Goal: Task Accomplishment & Management: Complete application form

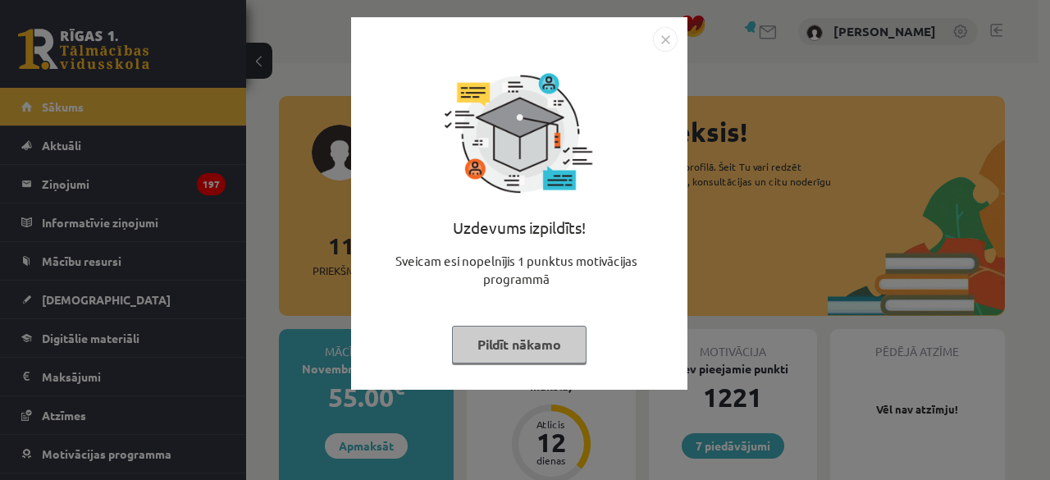
click at [666, 42] on img "Close" at bounding box center [665, 39] width 25 height 25
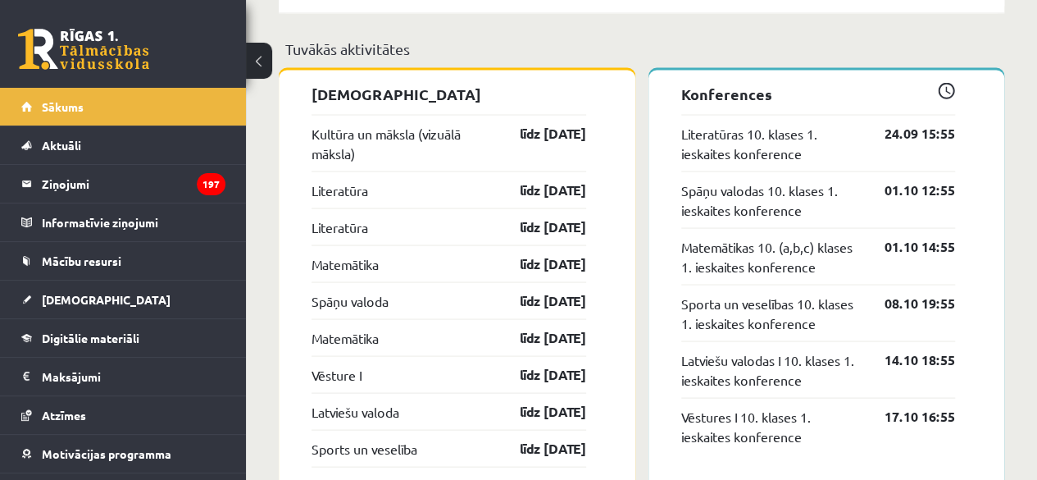
scroll to position [1492, 0]
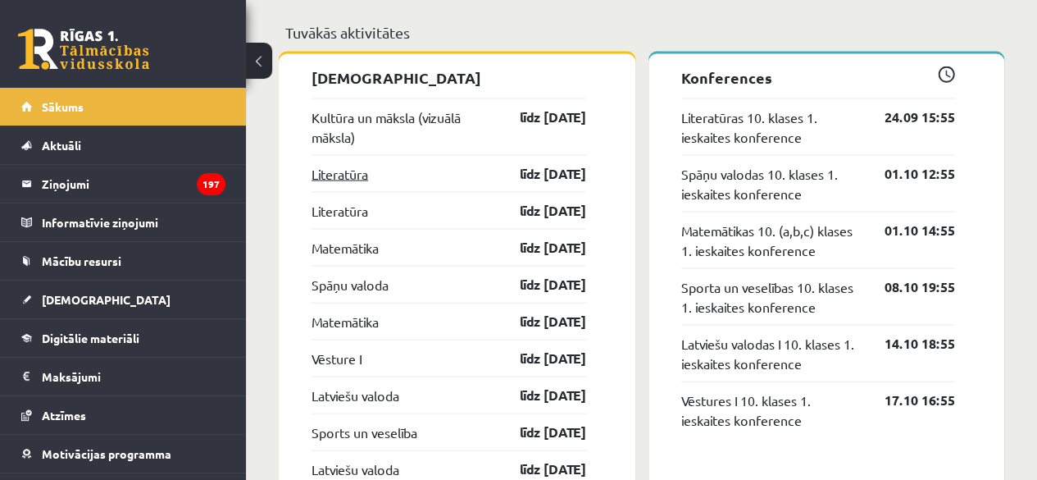
click at [344, 172] on link "Literatūra" at bounding box center [340, 173] width 57 height 20
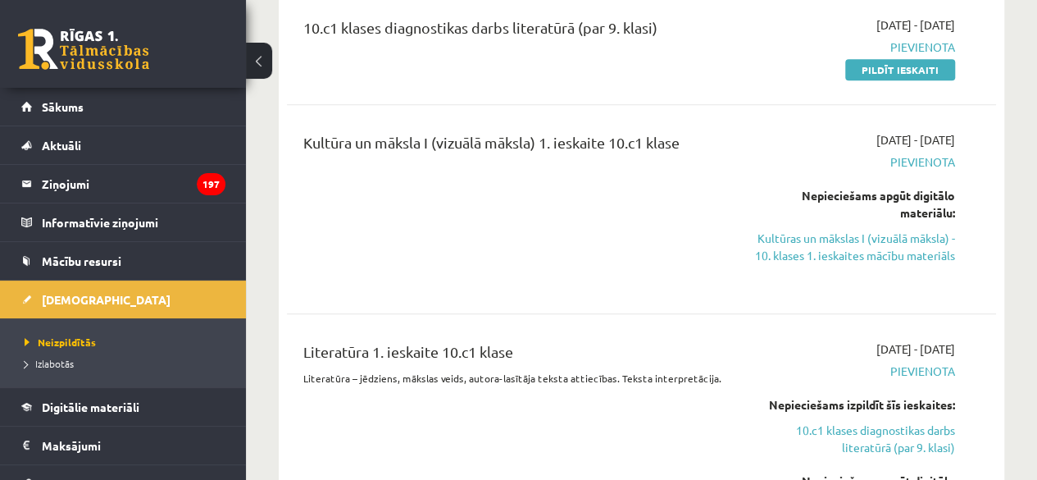
scroll to position [703, 0]
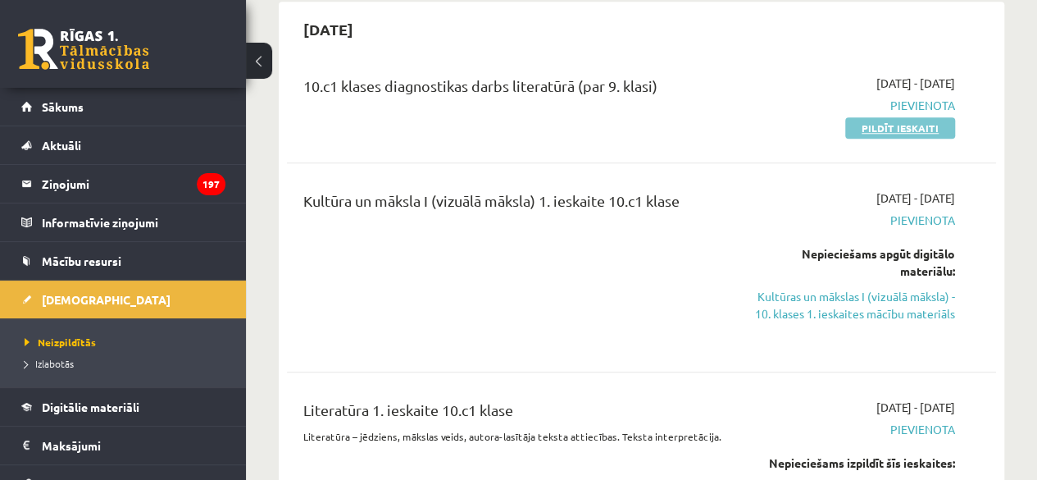
click at [915, 117] on link "Pildīt ieskaiti" at bounding box center [900, 127] width 110 height 21
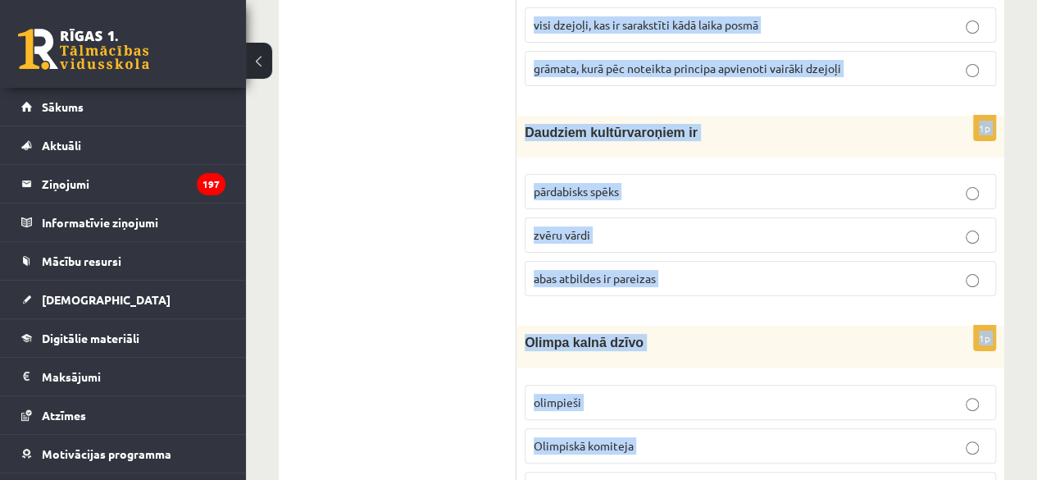
scroll to position [6589, 0]
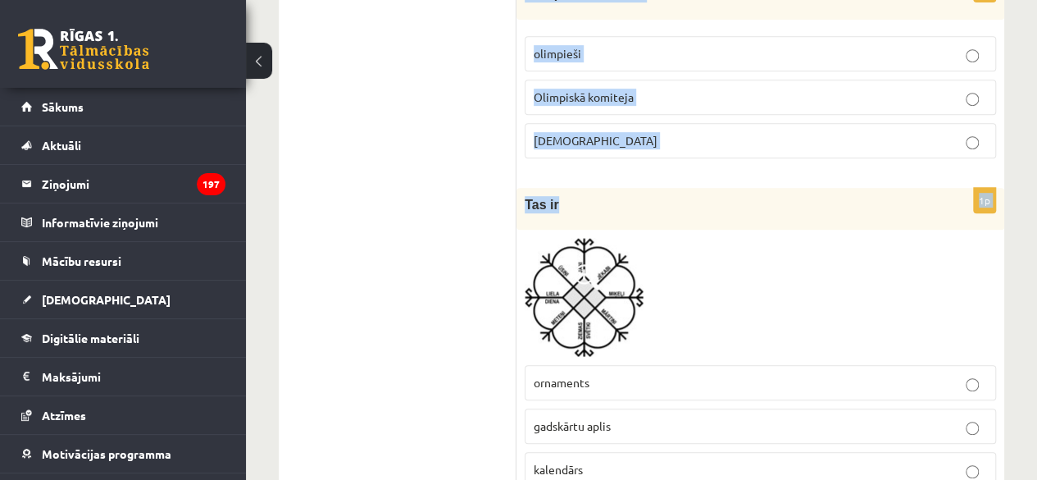
drag, startPoint x: 528, startPoint y: 180, endPoint x: 577, endPoint y: 144, distance: 60.5
copy form "ugstu dzieda cīrulītis Pār visiem putniņiem; Dievam gudris padomiņis Pār šo vis…"
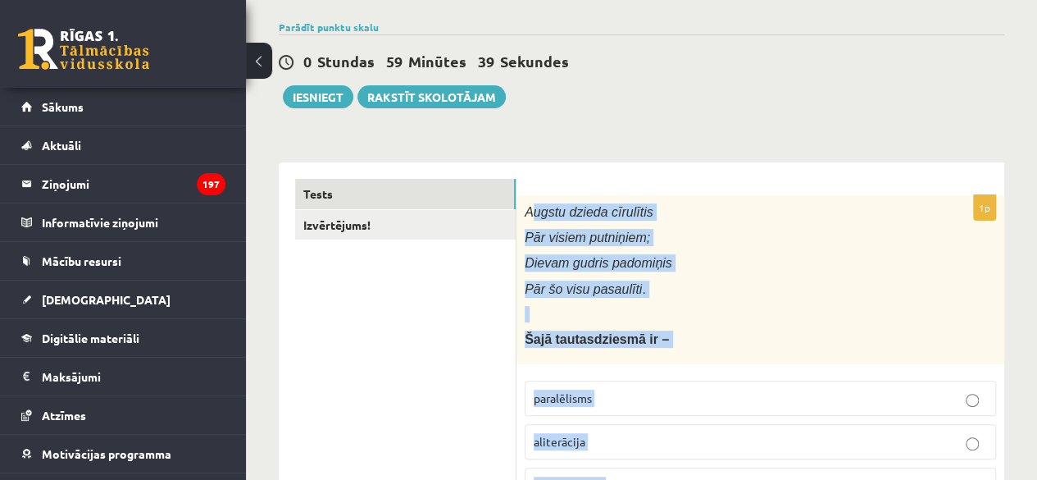
scroll to position [0, 0]
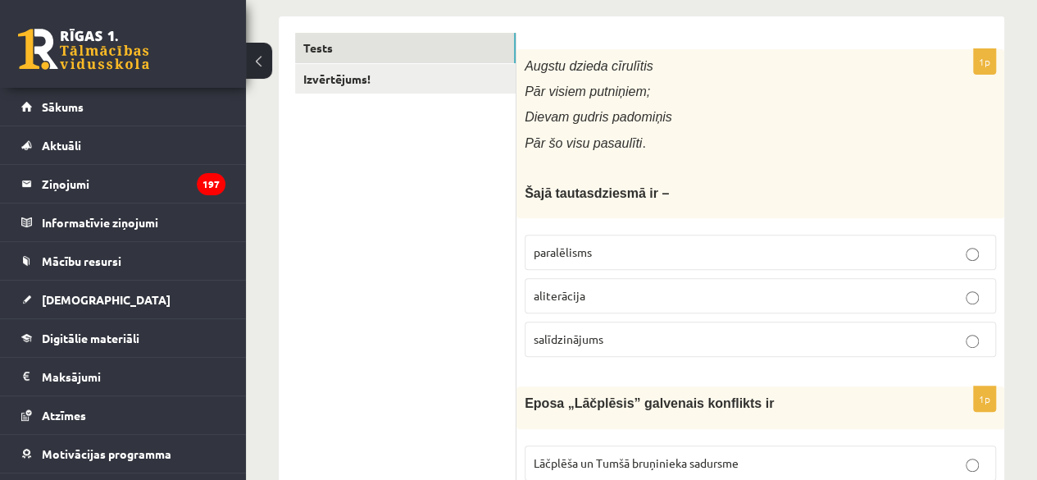
click at [651, 253] on p "paralēlisms" at bounding box center [760, 252] width 453 height 17
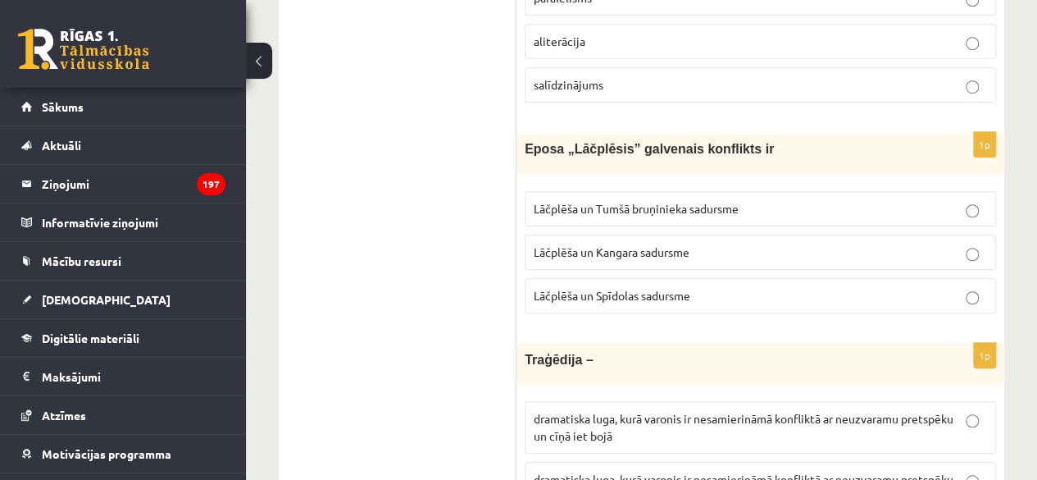
scroll to position [528, 0]
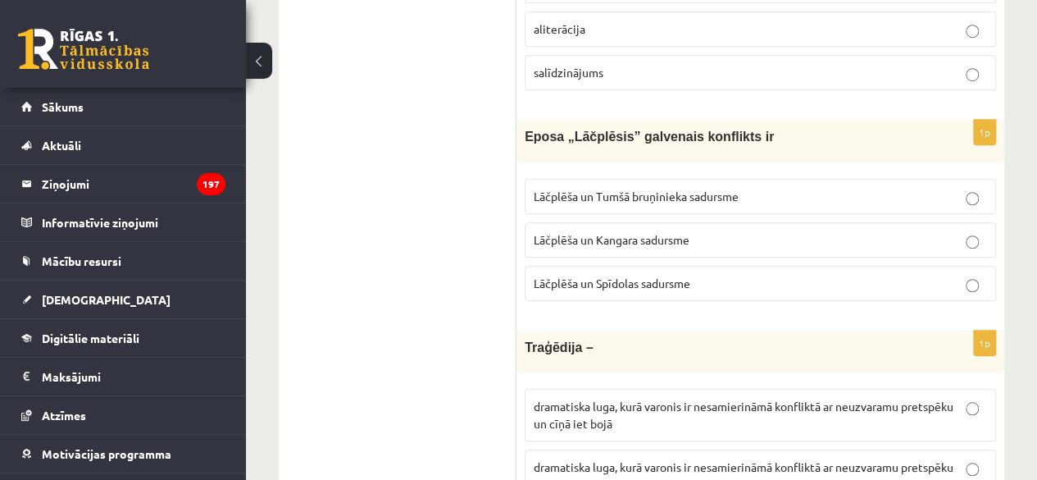
click at [733, 189] on span "Lāčplēša un Tumšā bruņinieka sadursme" at bounding box center [636, 196] width 205 height 15
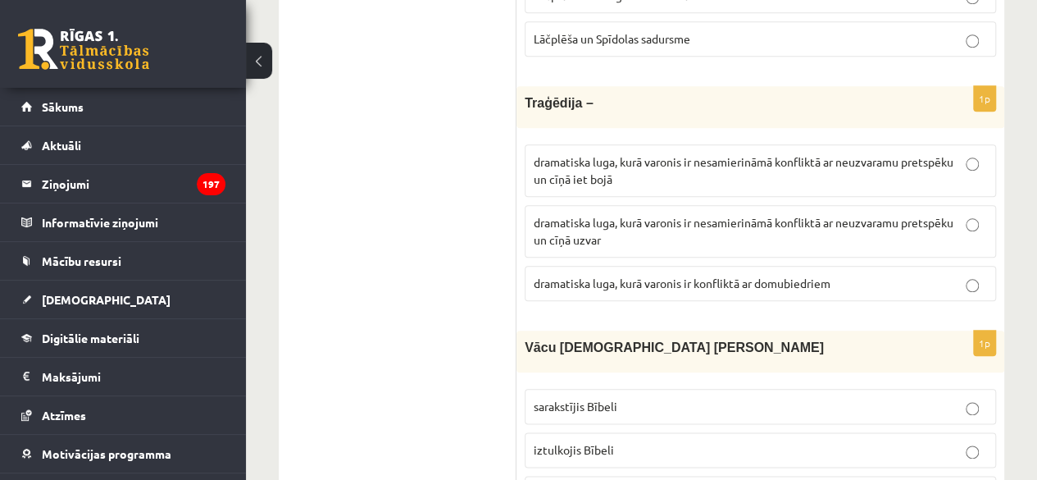
scroll to position [807, 0]
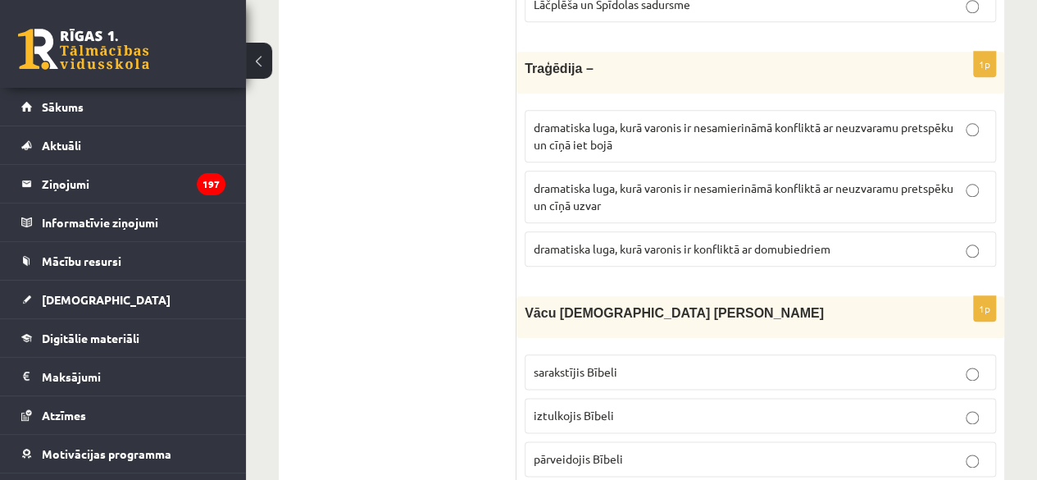
click at [713, 152] on label "dramatiska luga, kurā varonis ir nesamierināmā konfliktā ar neuzvaramu pretspēk…" at bounding box center [760, 136] width 471 height 52
click at [599, 408] on span "iztulkojis Bībeli" at bounding box center [574, 415] width 80 height 15
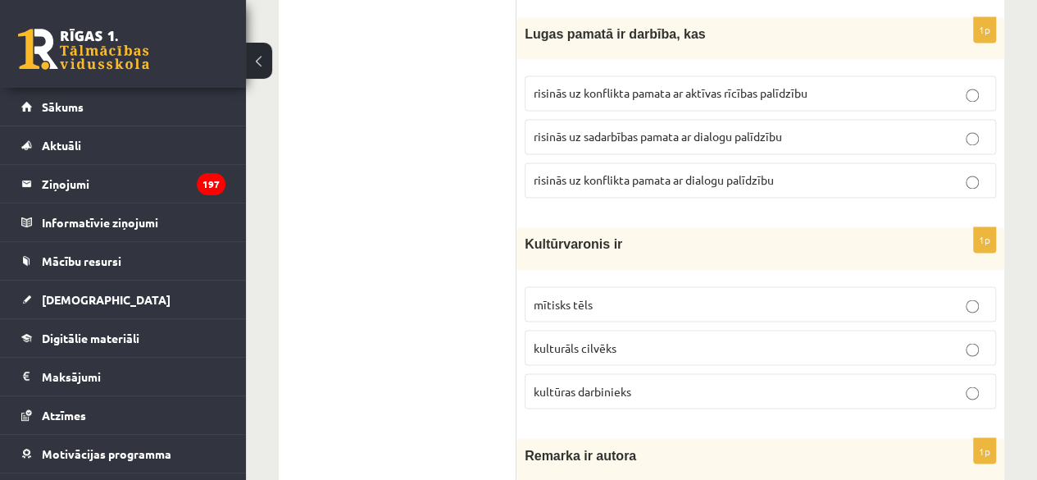
scroll to position [1218, 0]
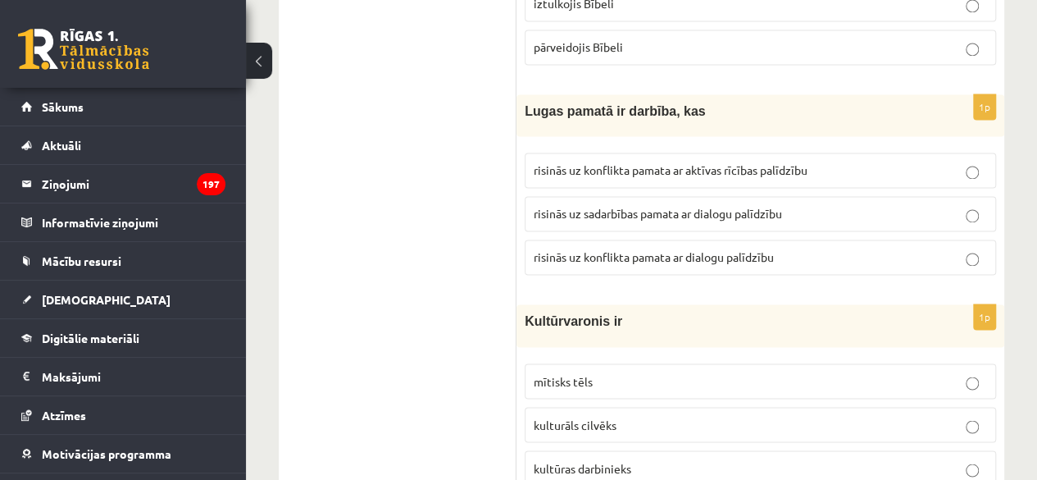
click at [697, 239] on label "risinās uz konflikta pamata ar dialogu palīdzību" at bounding box center [760, 256] width 471 height 35
click at [576, 373] on span "mītisks tēls" at bounding box center [563, 380] width 59 height 15
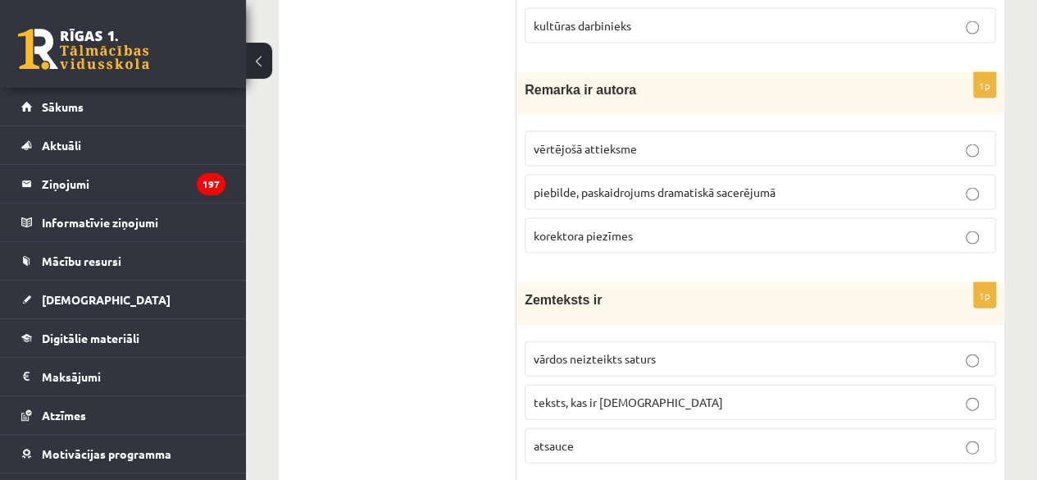
scroll to position [1695, 0]
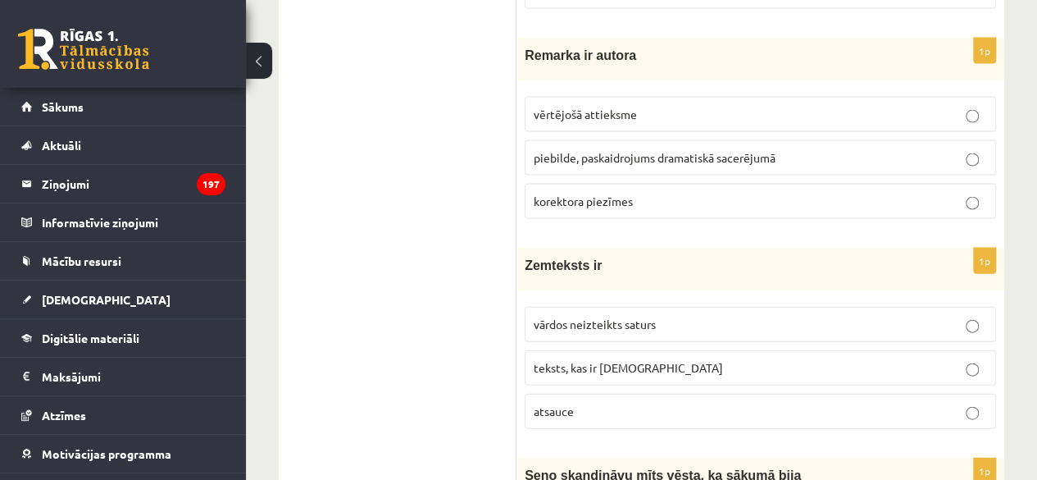
click at [626, 140] on label "piebilde, paskaidrojums dramatiskā sacerējumā" at bounding box center [760, 157] width 471 height 35
click at [592, 316] on span "vārdos neizteikts saturs" at bounding box center [595, 323] width 122 height 15
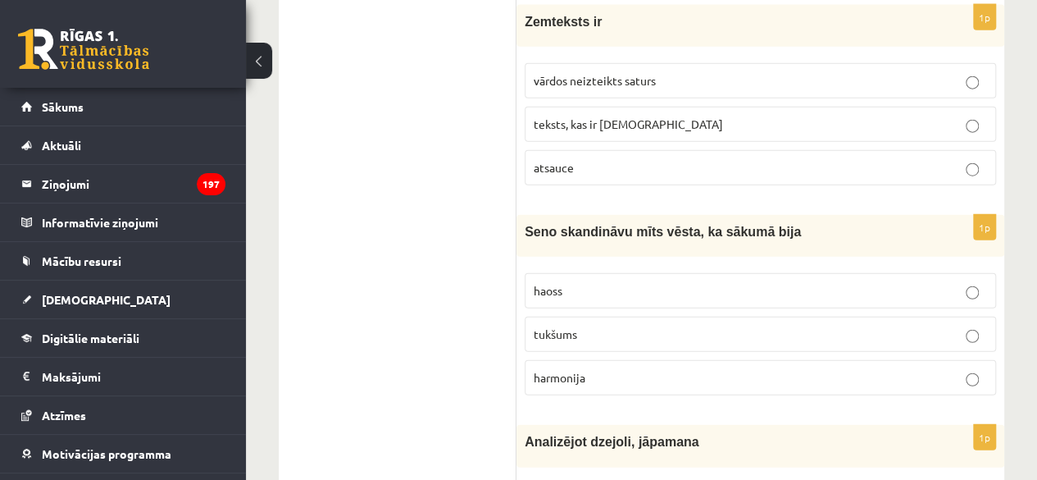
scroll to position [1943, 0]
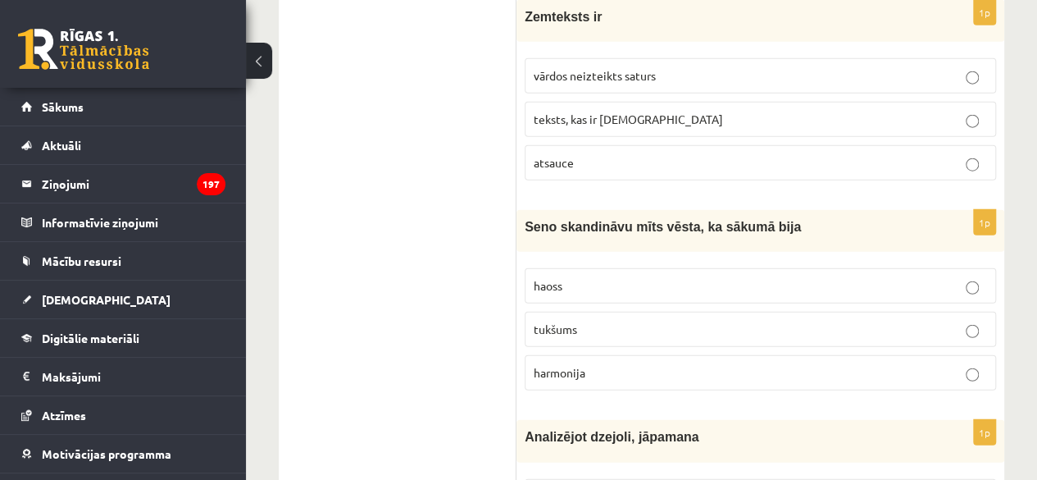
click at [559, 321] on span "tukšums" at bounding box center [555, 328] width 43 height 15
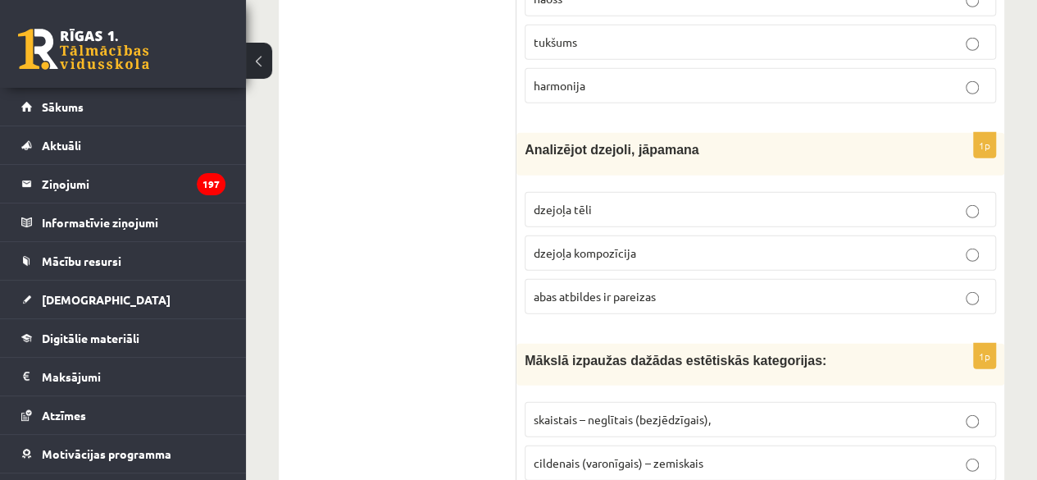
scroll to position [2283, 0]
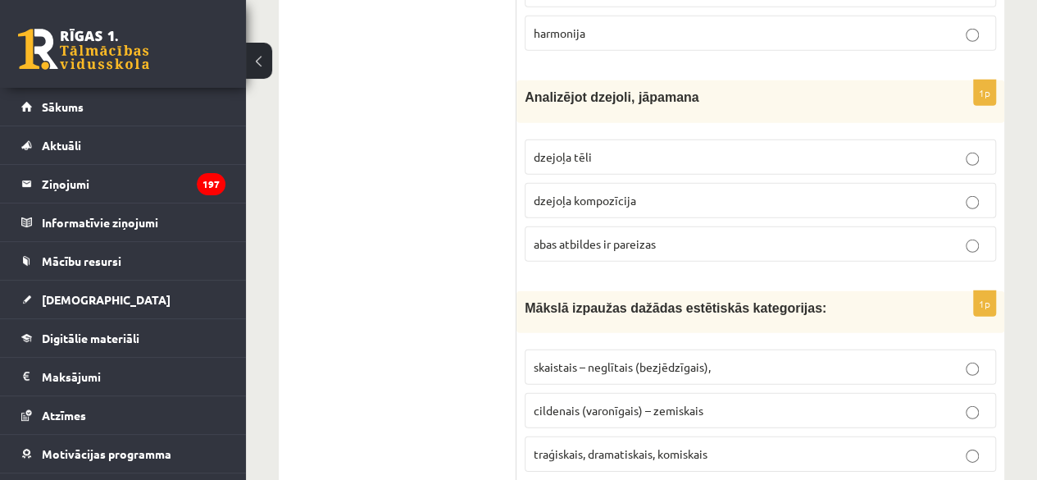
click at [644, 235] on p "abas atbildes ir pareizas" at bounding box center [760, 243] width 453 height 17
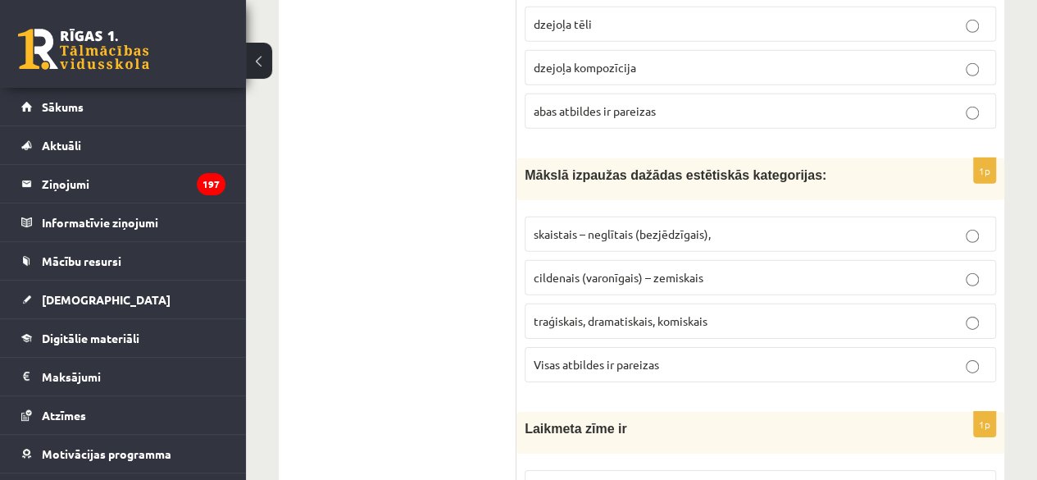
scroll to position [2450, 0]
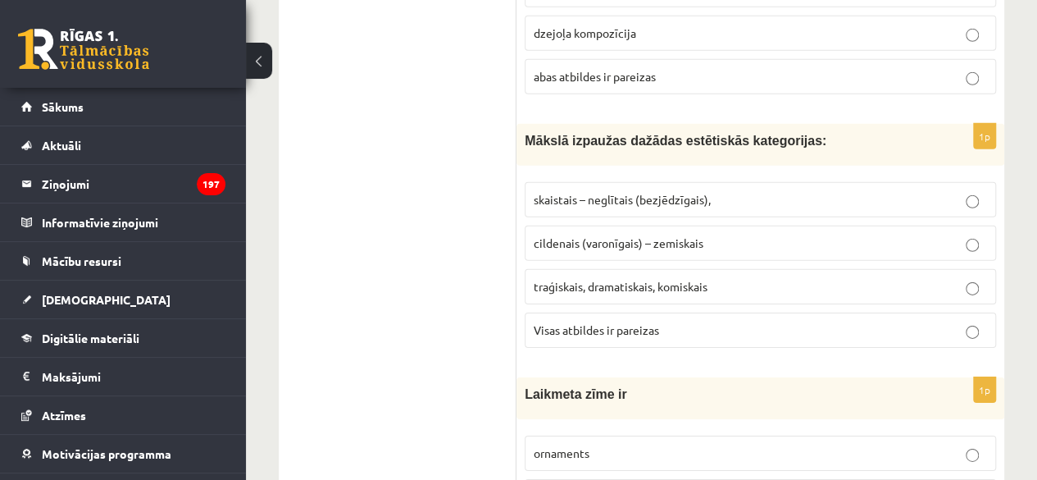
click at [666, 321] on p "Visas atbildes ir pareizas" at bounding box center [760, 329] width 453 height 17
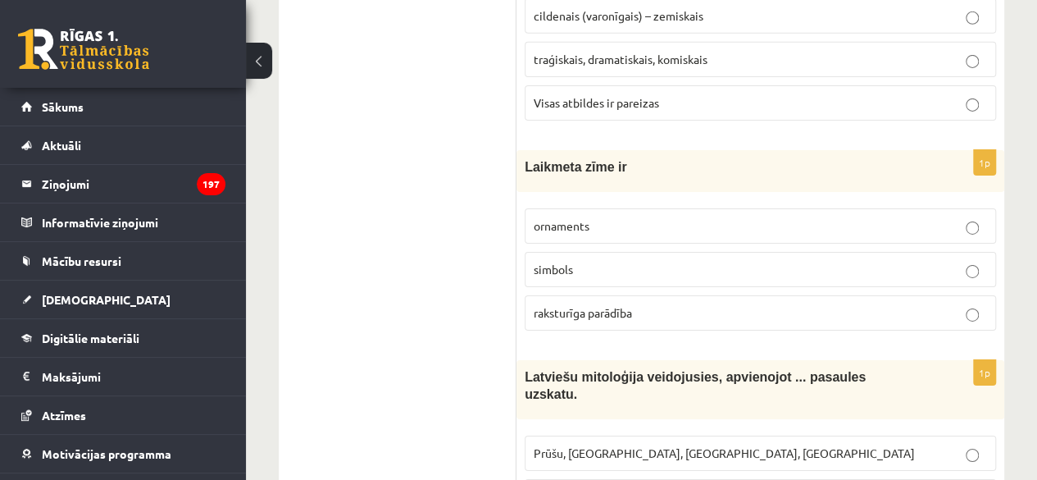
scroll to position [2711, 0]
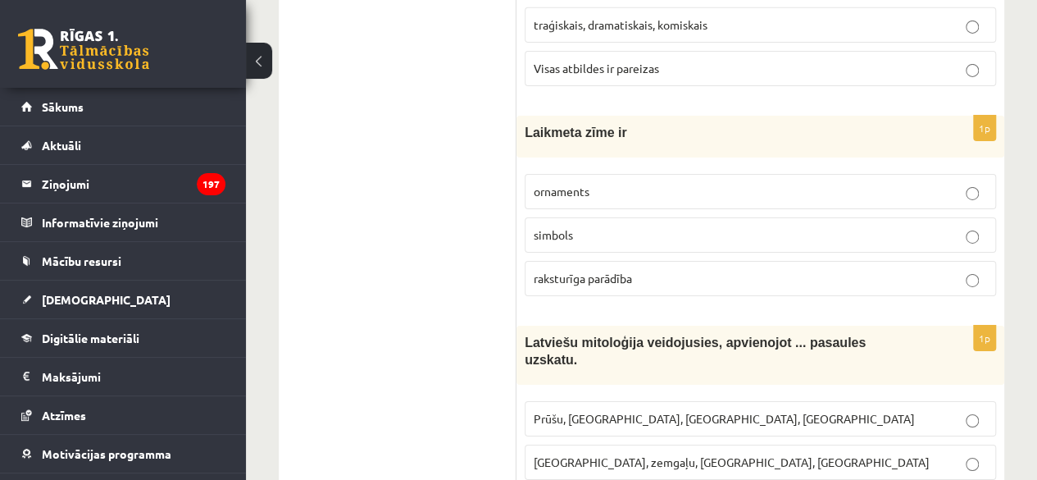
click at [617, 271] on span "raksturīga parādība" at bounding box center [583, 278] width 98 height 15
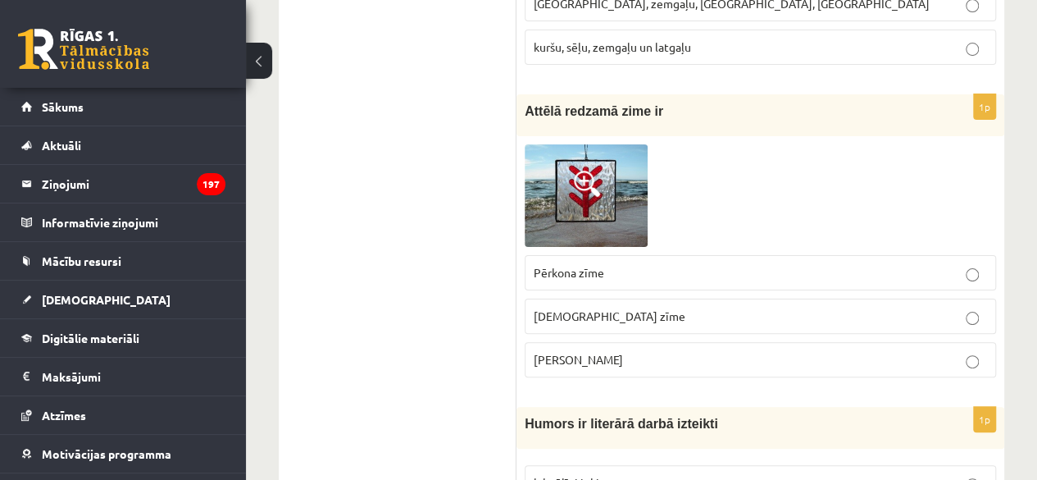
scroll to position [3248, 0]
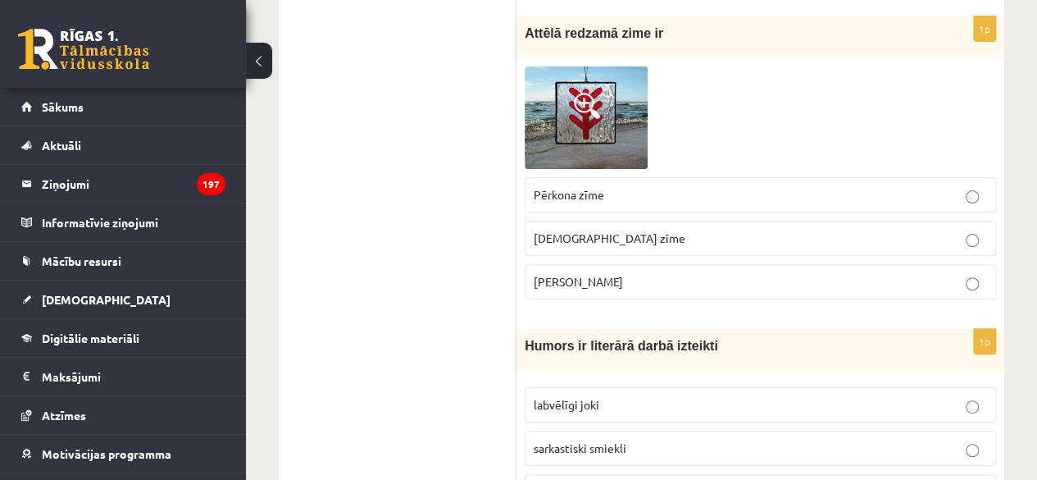
click at [653, 186] on p "Pērkona zīme" at bounding box center [760, 194] width 453 height 17
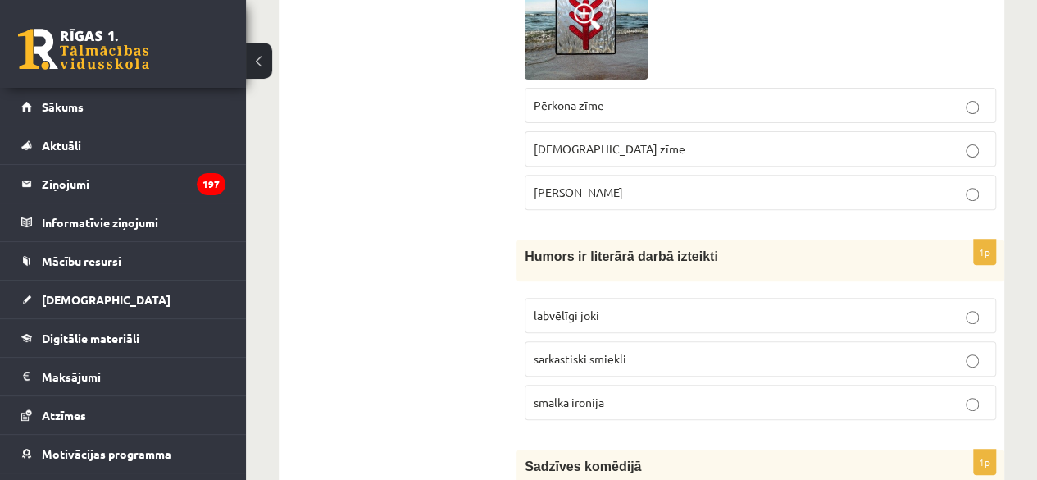
scroll to position [3372, 0]
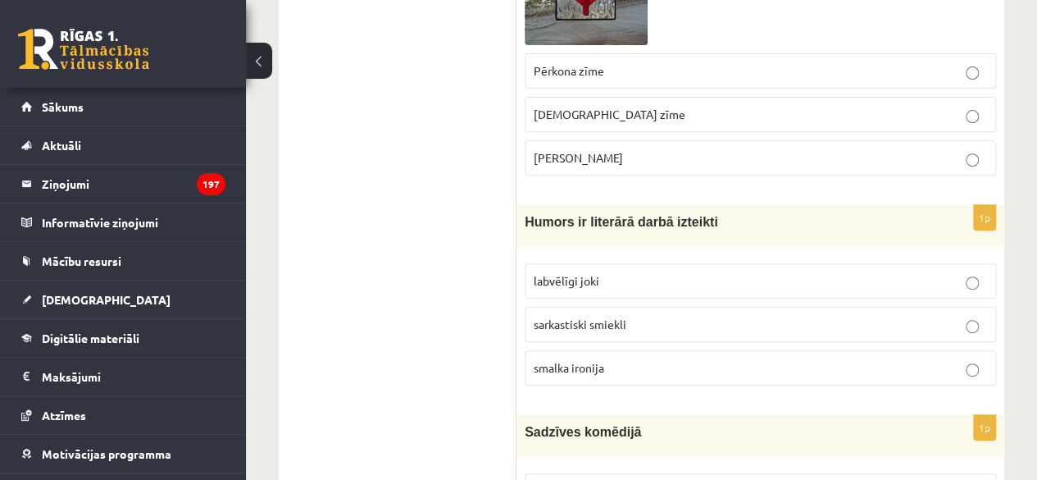
click at [621, 359] on p "smalka ironija" at bounding box center [760, 367] width 453 height 17
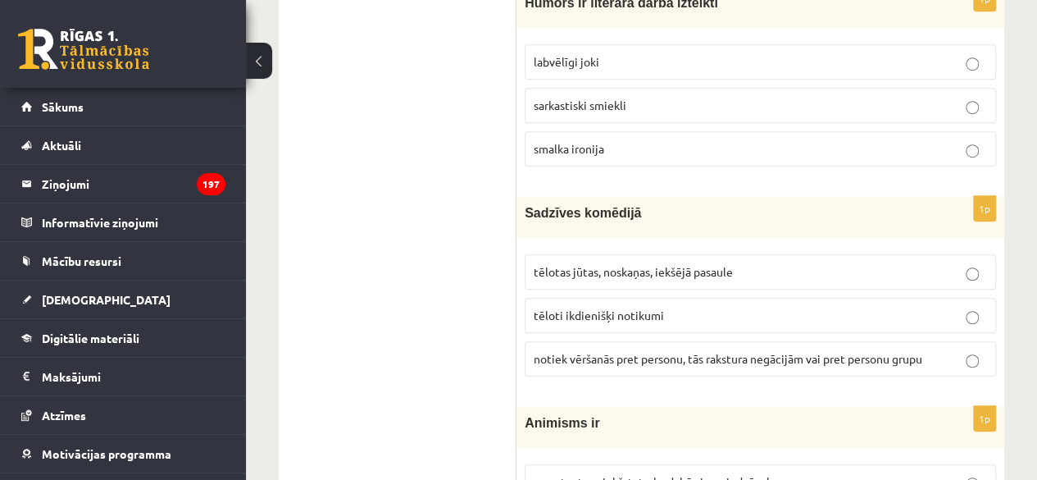
scroll to position [3642, 0]
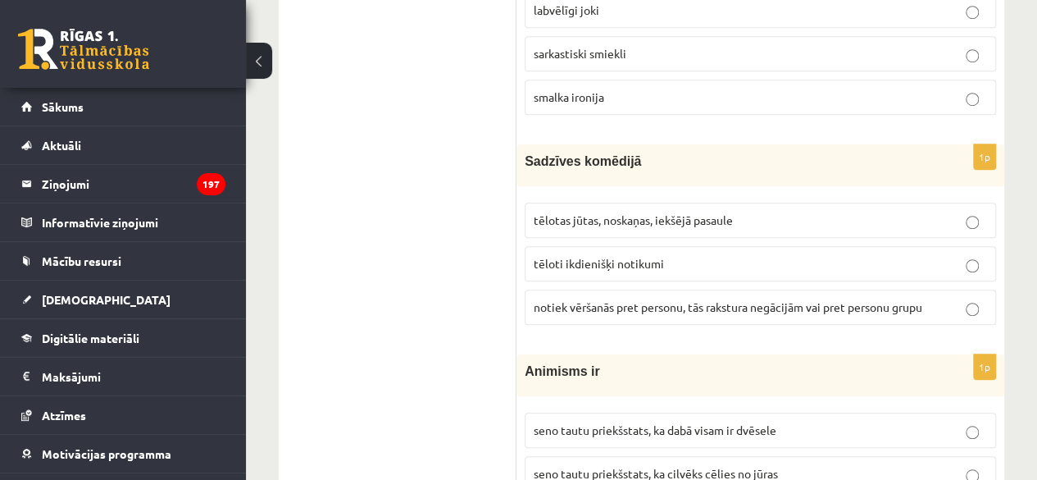
click at [777, 255] on p "tēloti ikdienišķi notikumi" at bounding box center [760, 263] width 453 height 17
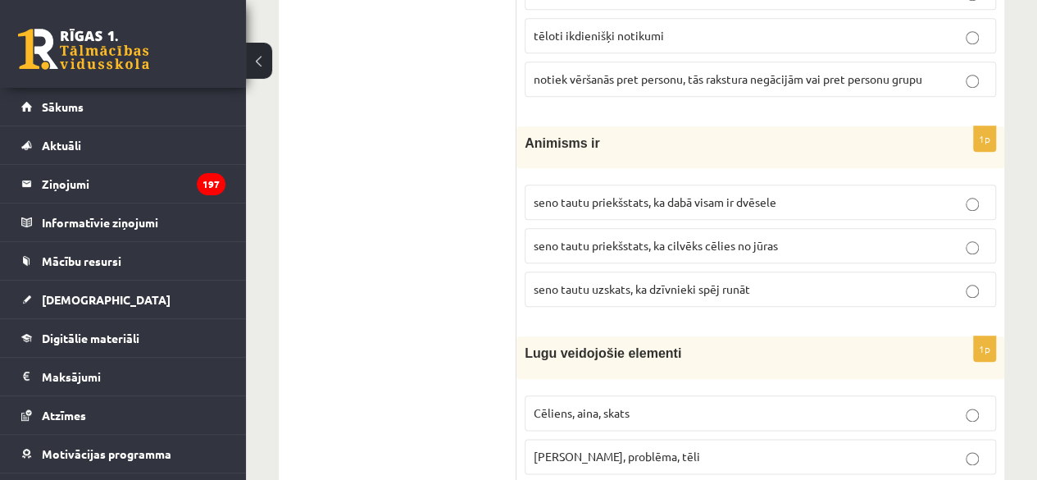
scroll to position [3878, 0]
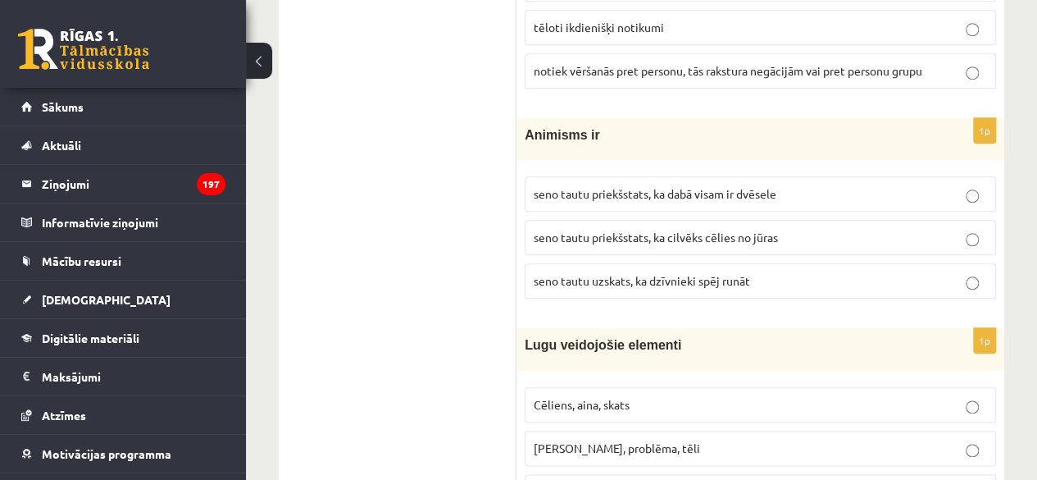
click at [769, 186] on span "seno tautu priekšstats, ka dabā visam ir dvēsele" at bounding box center [655, 193] width 243 height 15
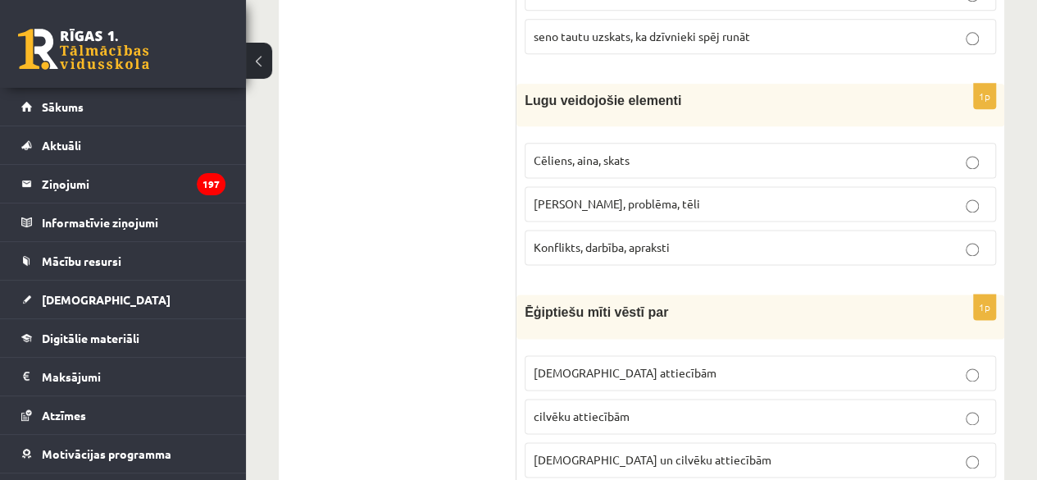
scroll to position [4105, 0]
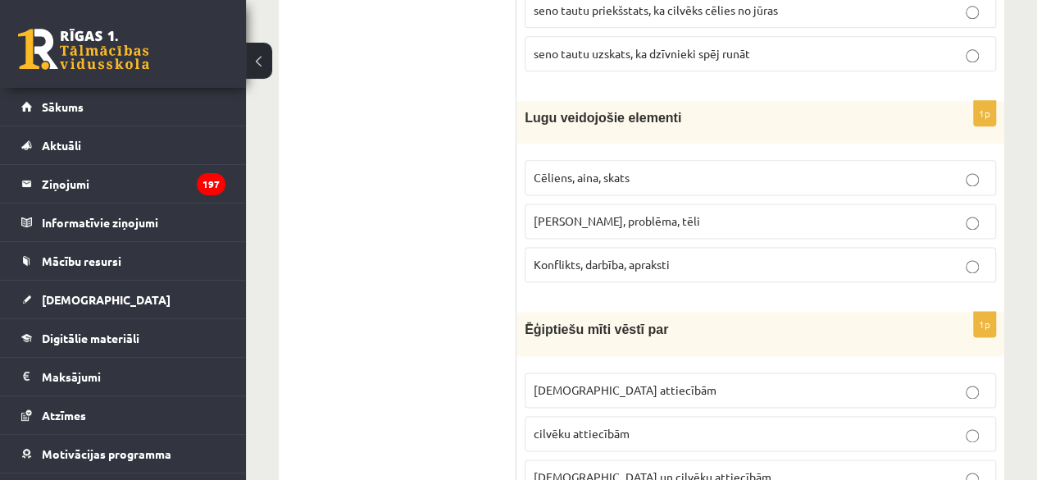
click at [617, 160] on label "Cēliens, aina, skats" at bounding box center [760, 177] width 471 height 35
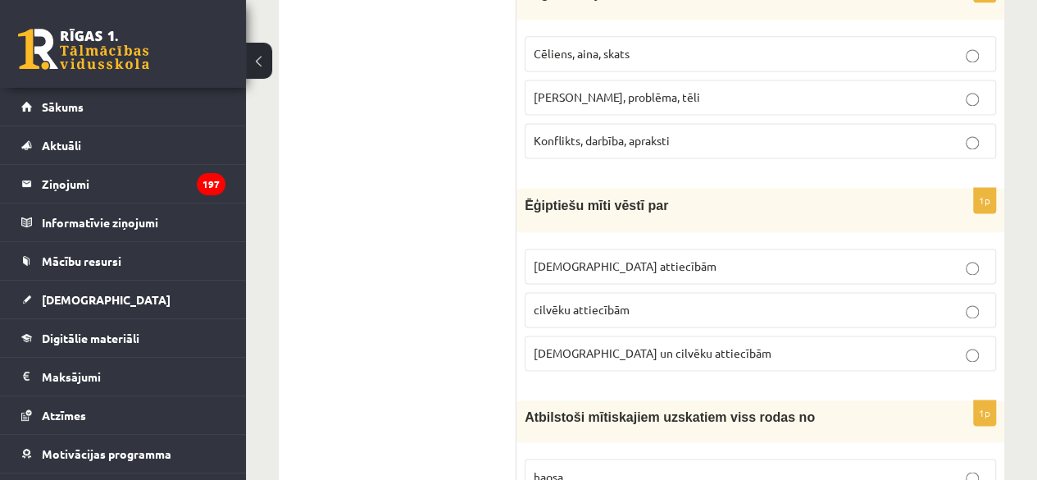
scroll to position [4230, 0]
click at [704, 335] on label "Dievu un cilvēku attiecībām" at bounding box center [760, 352] width 471 height 35
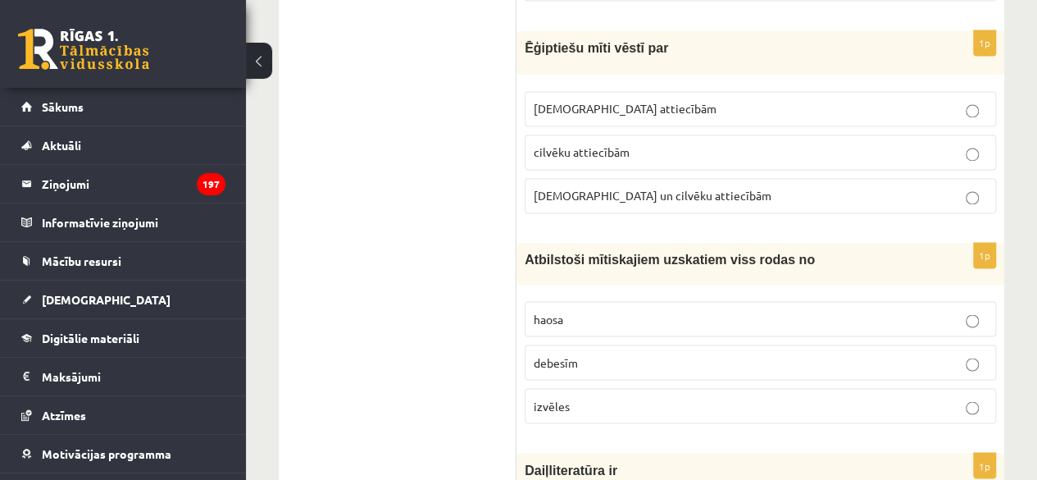
click at [684, 310] on p "haosa" at bounding box center [760, 318] width 453 height 17
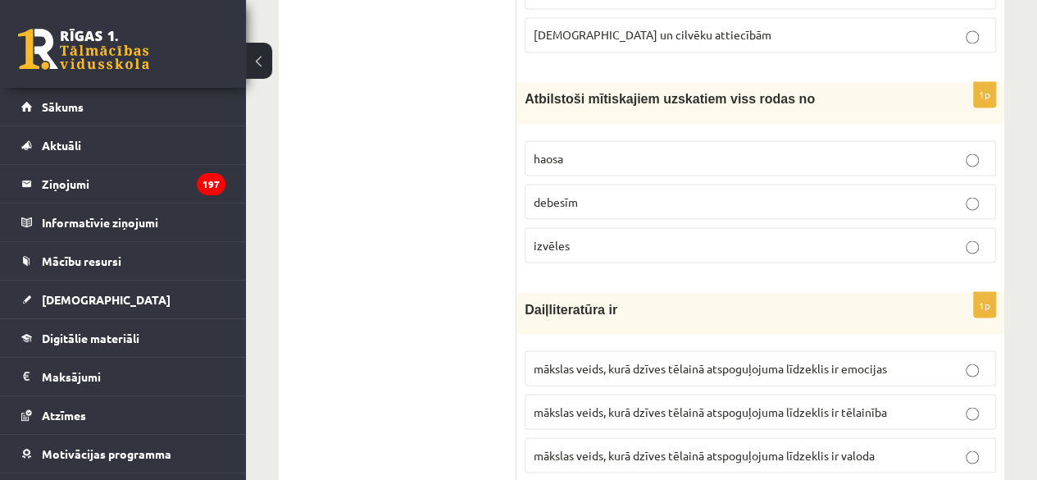
scroll to position [4634, 0]
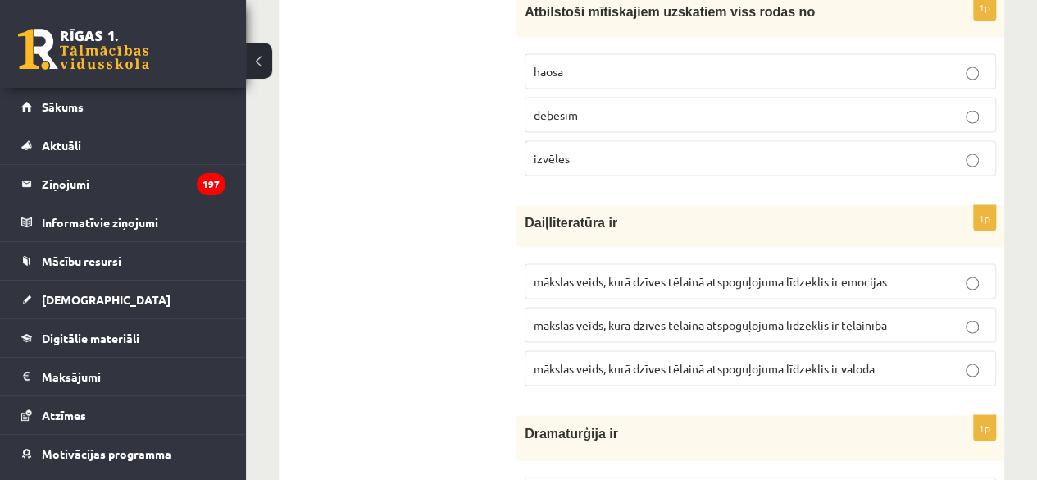
click at [694, 350] on label "mākslas veids, kurā dzīves tēlainā atspoguļojuma līdzeklis ir valoda" at bounding box center [760, 367] width 471 height 35
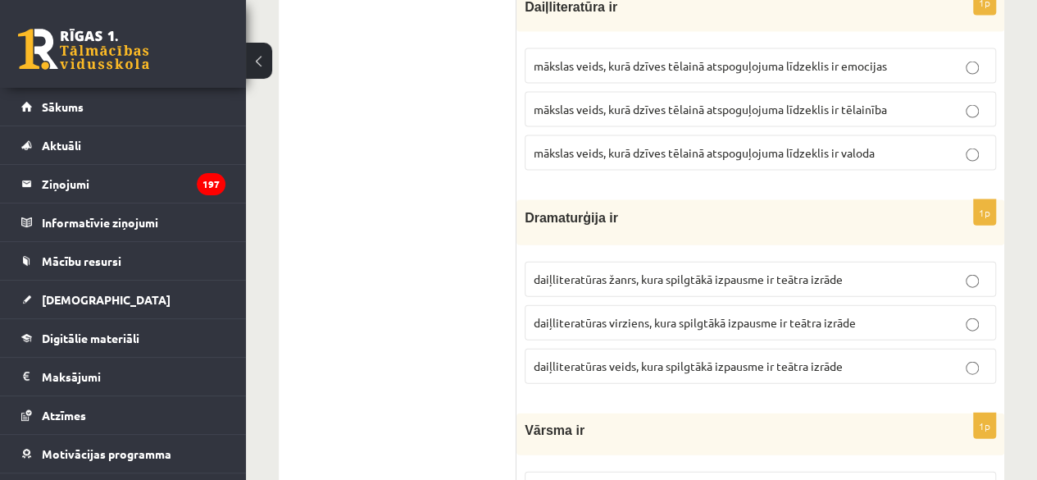
scroll to position [4851, 0]
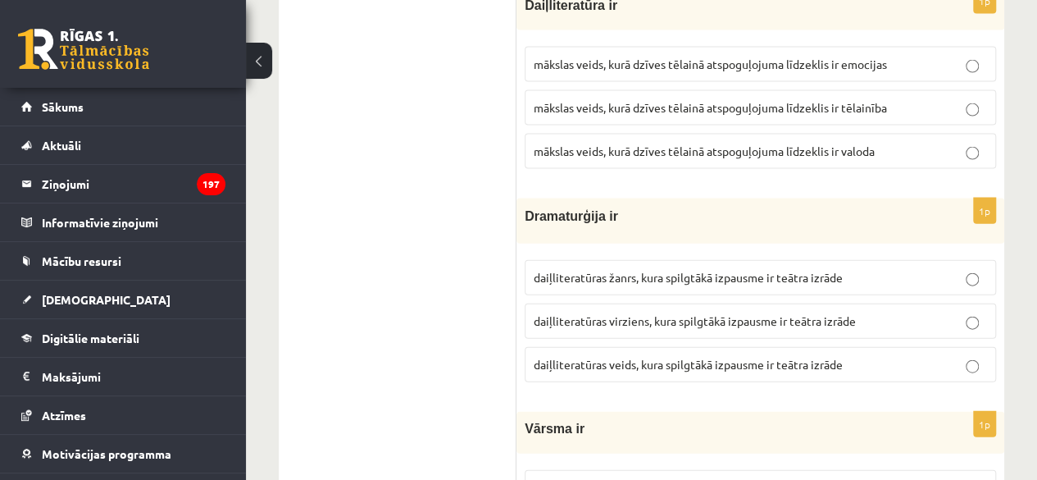
click at [723, 357] on span "daiļliteratūras veids, kura spilgtākā izpausme ir teātra izrāde" at bounding box center [688, 364] width 309 height 15
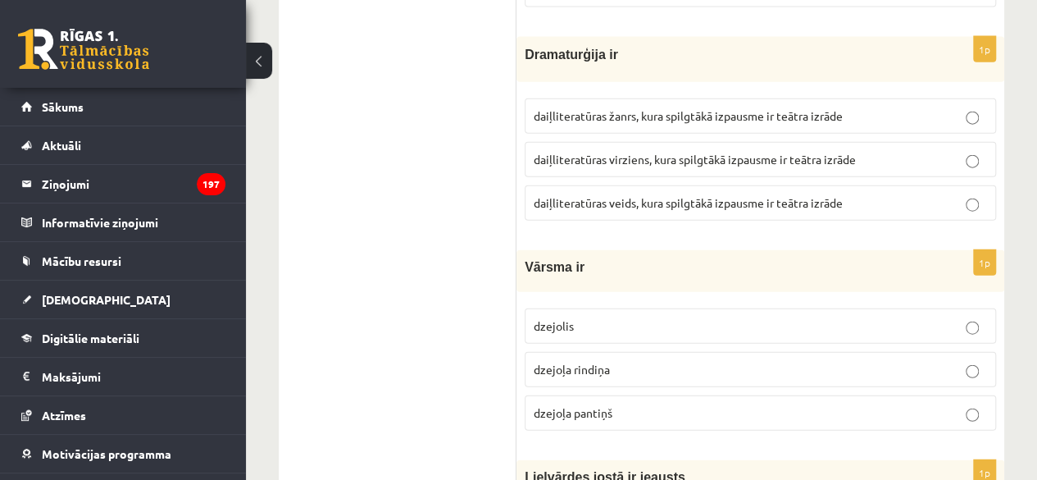
scroll to position [5018, 0]
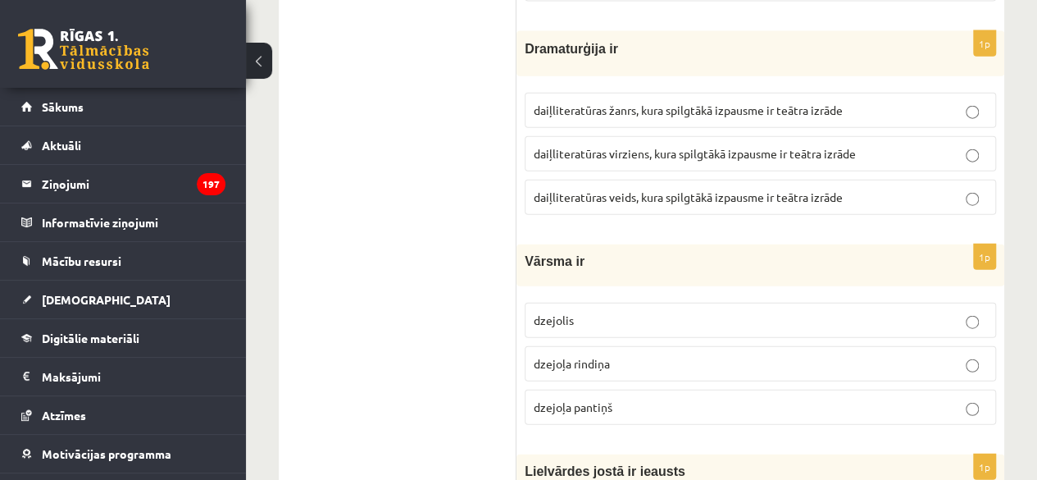
click at [595, 356] on span "dzejoļa rindiņa" at bounding box center [572, 363] width 76 height 15
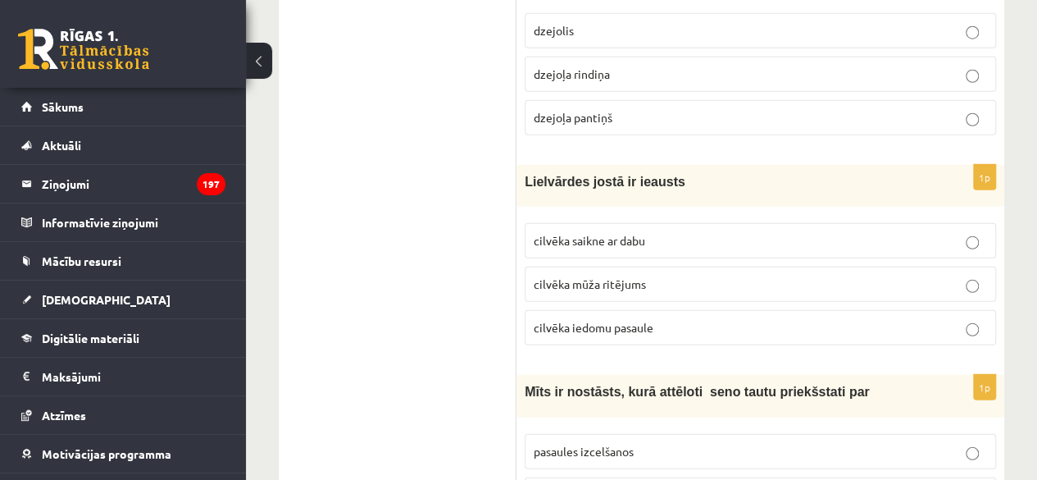
scroll to position [5308, 0]
click at [765, 266] on label "cilvēka mūža ritējums" at bounding box center [760, 283] width 471 height 35
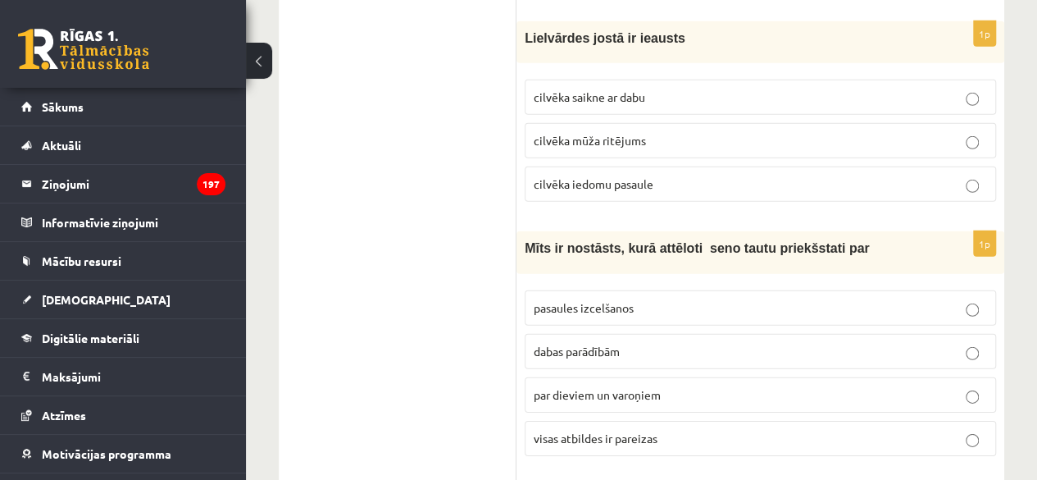
scroll to position [5454, 0]
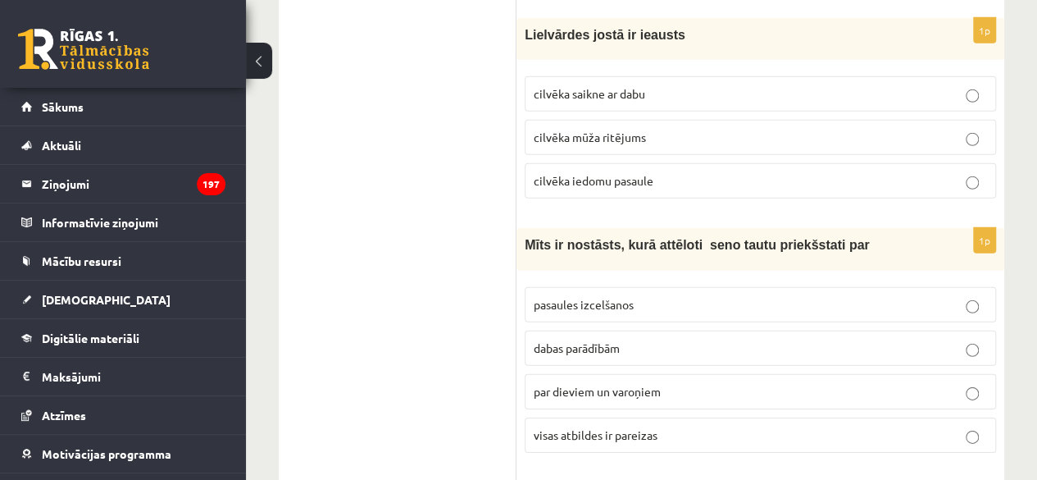
click at [780, 426] on p "visas atbildes ir pareizas" at bounding box center [760, 434] width 453 height 17
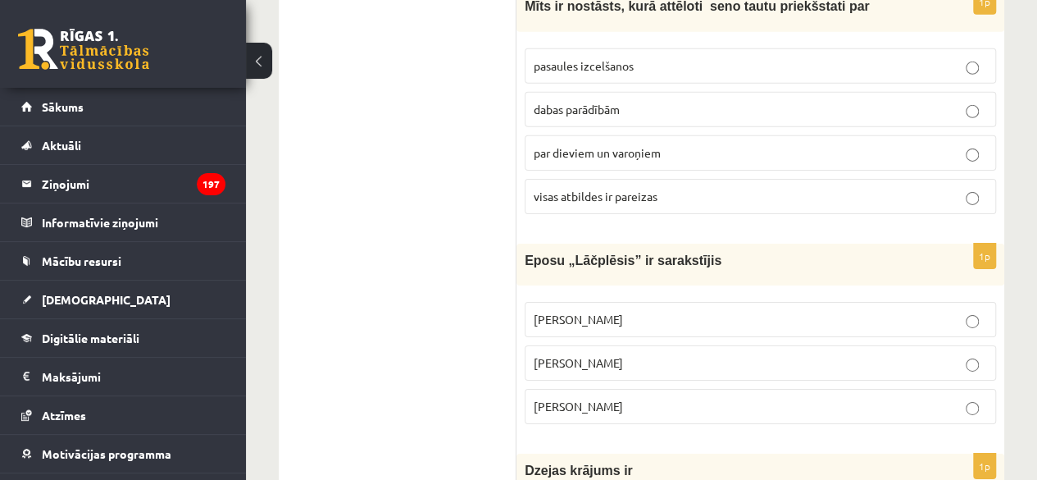
scroll to position [5700, 0]
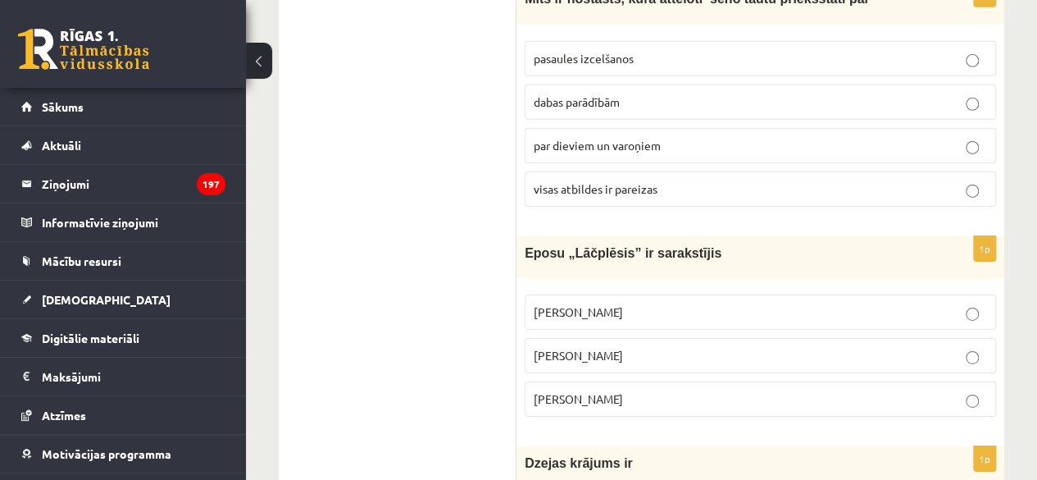
click at [794, 338] on label "Andrejs Pumpurs" at bounding box center [760, 355] width 471 height 35
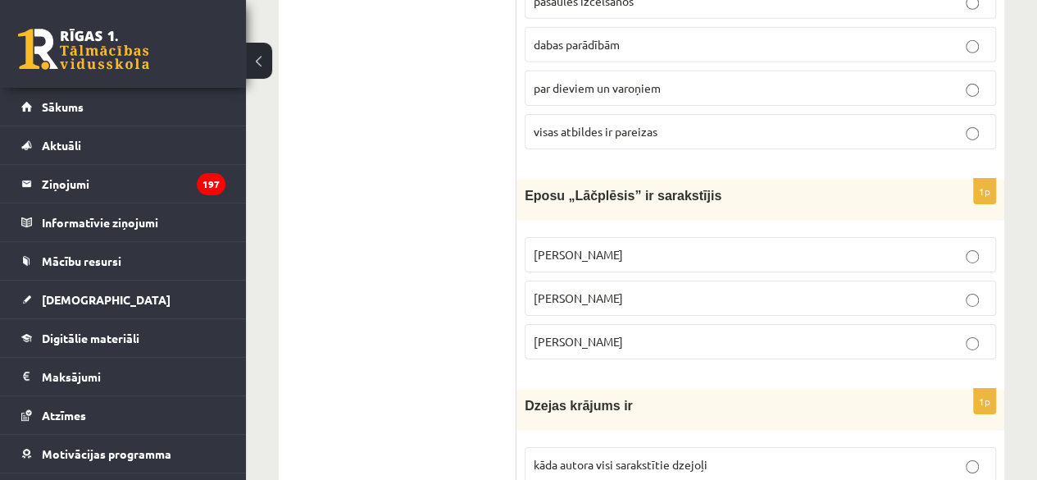
scroll to position [5787, 0]
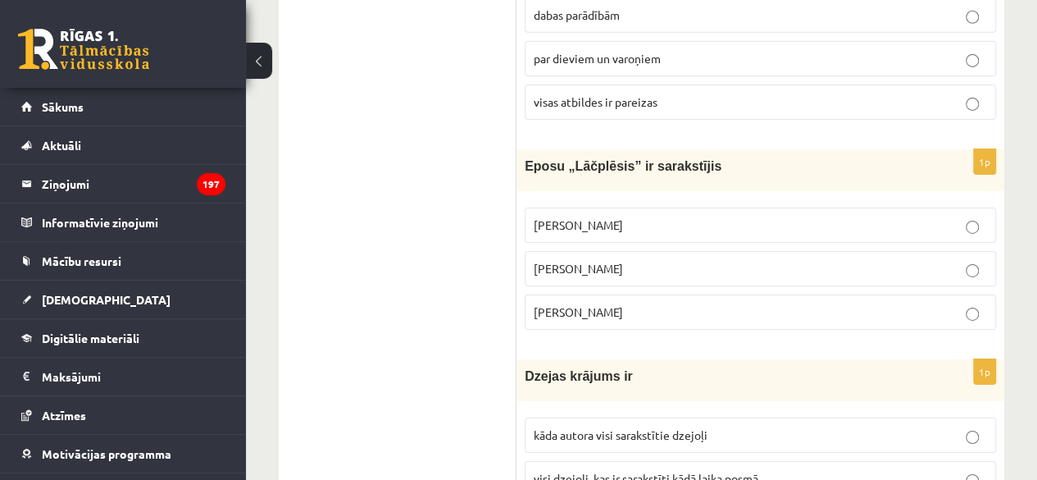
click at [936, 216] on p "Andrievs Pumpurs" at bounding box center [760, 224] width 453 height 17
click at [872, 260] on p "Andrejs Pumpurs" at bounding box center [760, 268] width 453 height 17
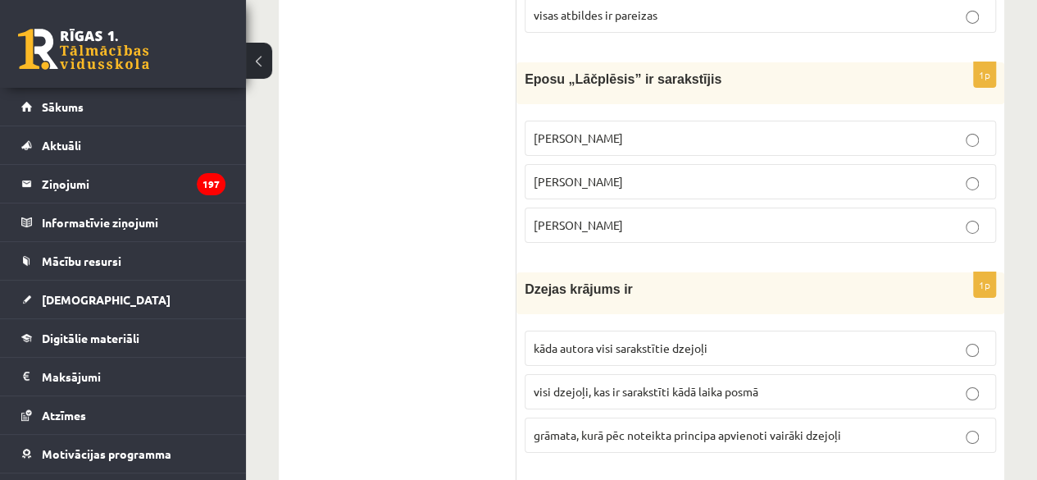
click at [866, 417] on label "grāmata, kurā pēc noteikta principa apvienoti vairāki dzejoļi" at bounding box center [760, 434] width 471 height 35
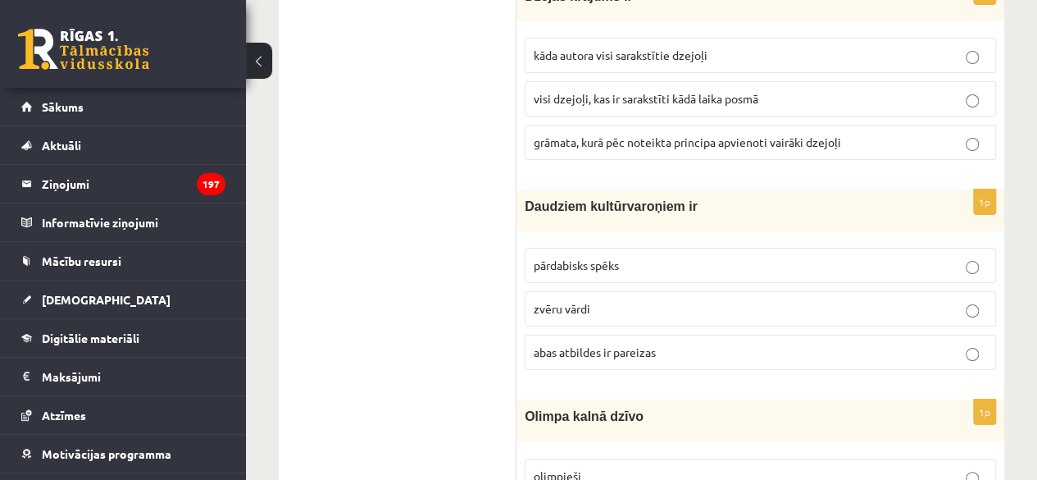
scroll to position [6168, 0]
click at [856, 246] on label "pārdabisks spēks" at bounding box center [760, 263] width 471 height 35
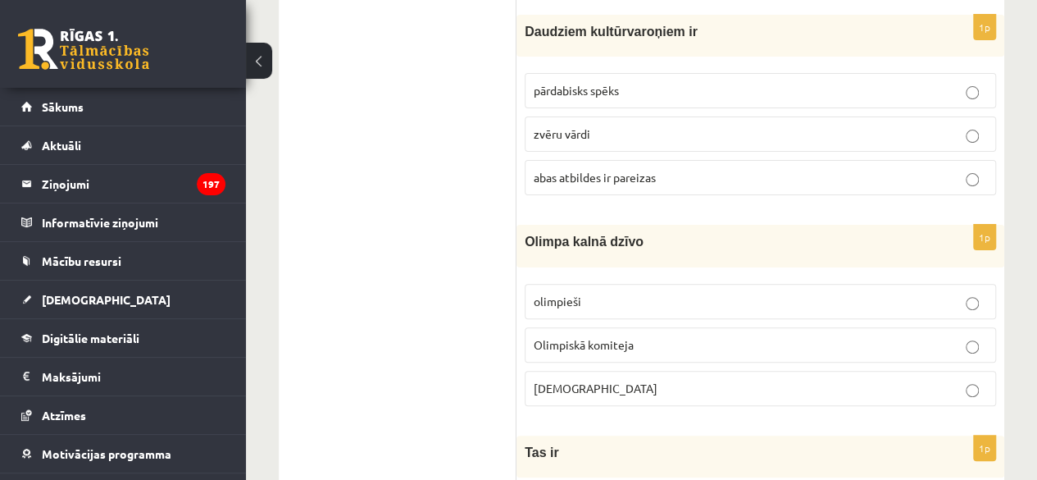
click at [832, 380] on p "Dievi" at bounding box center [760, 388] width 453 height 17
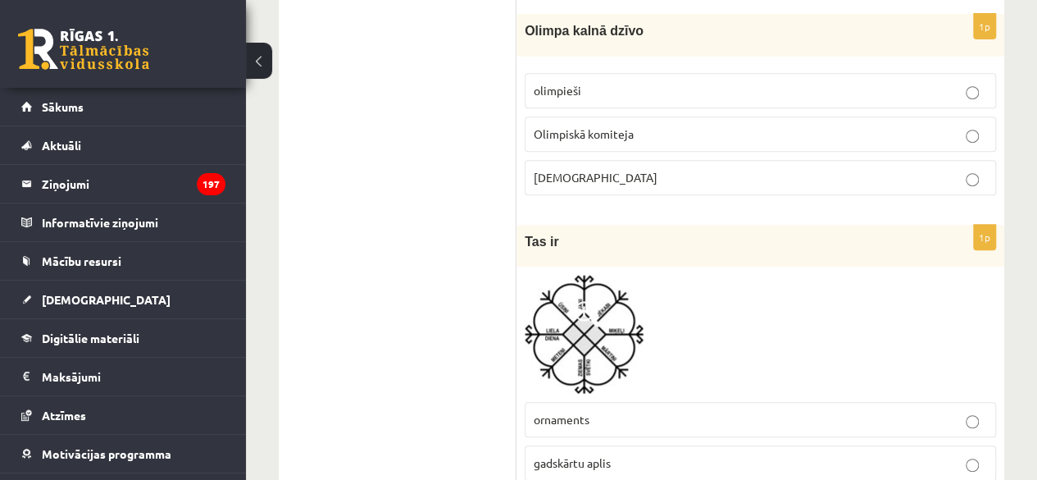
scroll to position [6589, 0]
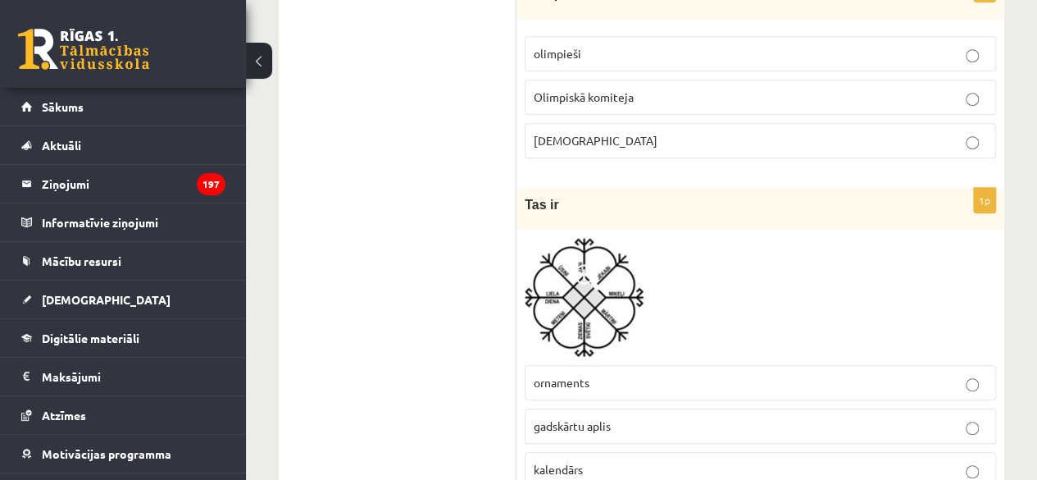
click at [841, 365] on label "ornaments" at bounding box center [760, 382] width 471 height 35
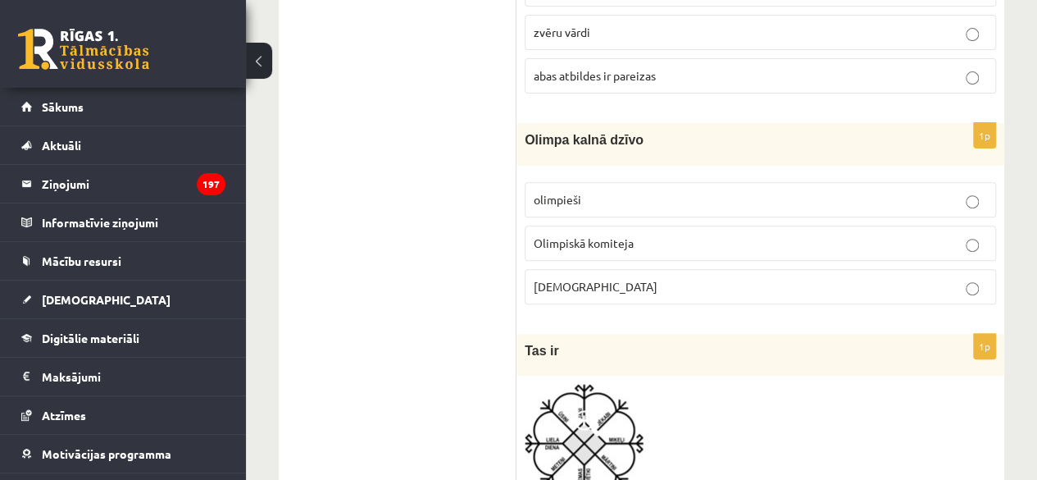
scroll to position [6540, 0]
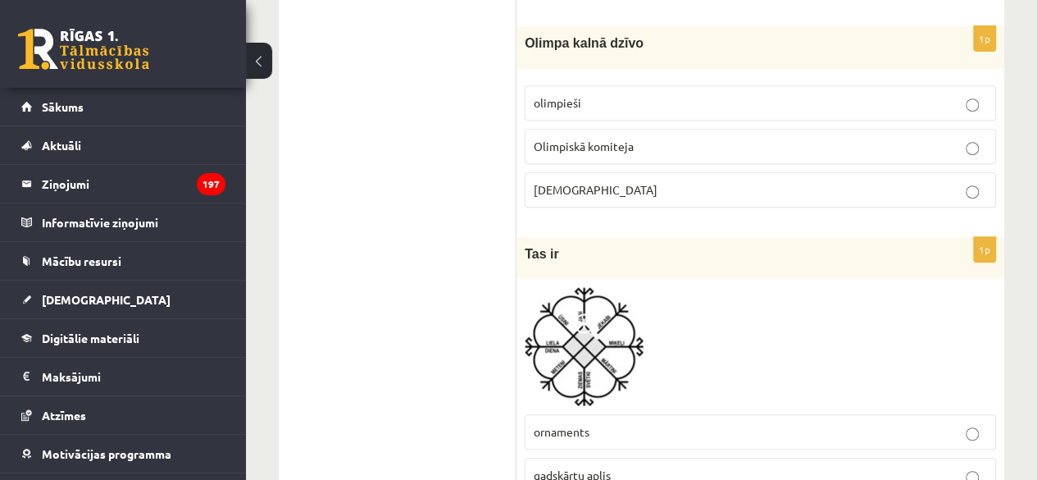
click at [577, 313] on span at bounding box center [587, 326] width 26 height 26
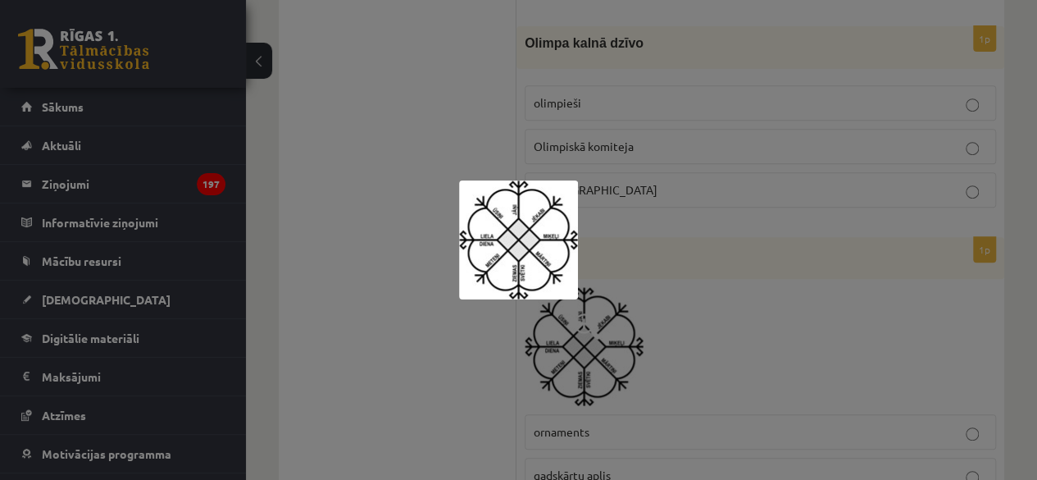
click at [443, 353] on div at bounding box center [518, 240] width 1037 height 480
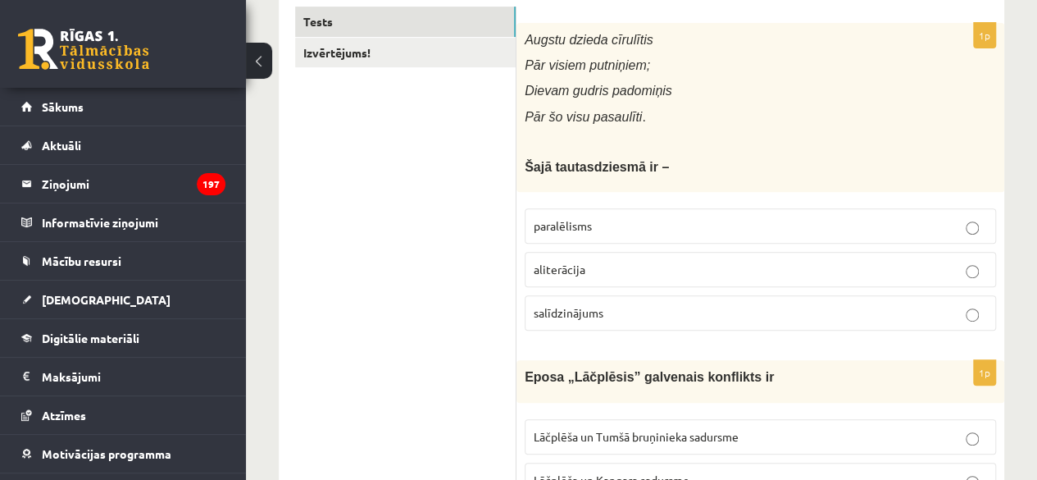
scroll to position [0, 0]
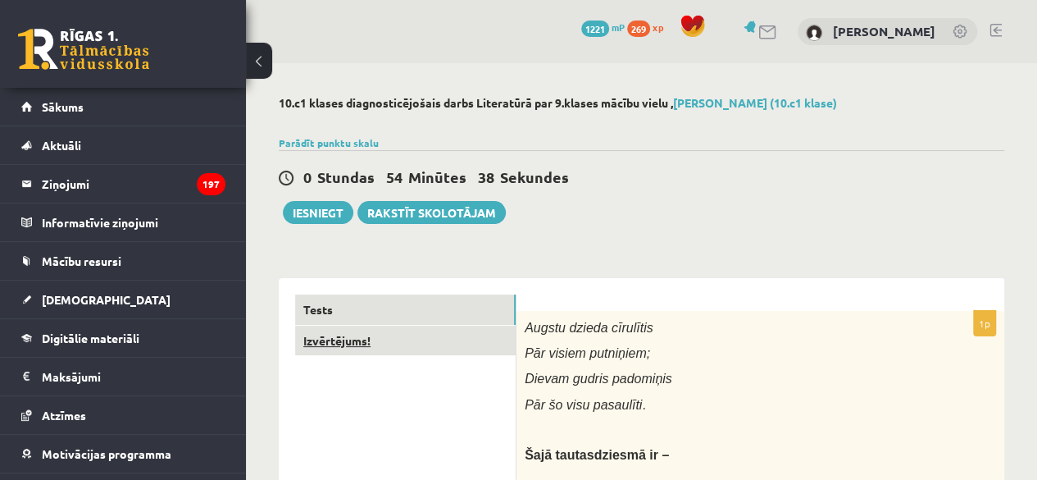
click at [436, 344] on link "Izvērtējums!" at bounding box center [405, 341] width 221 height 30
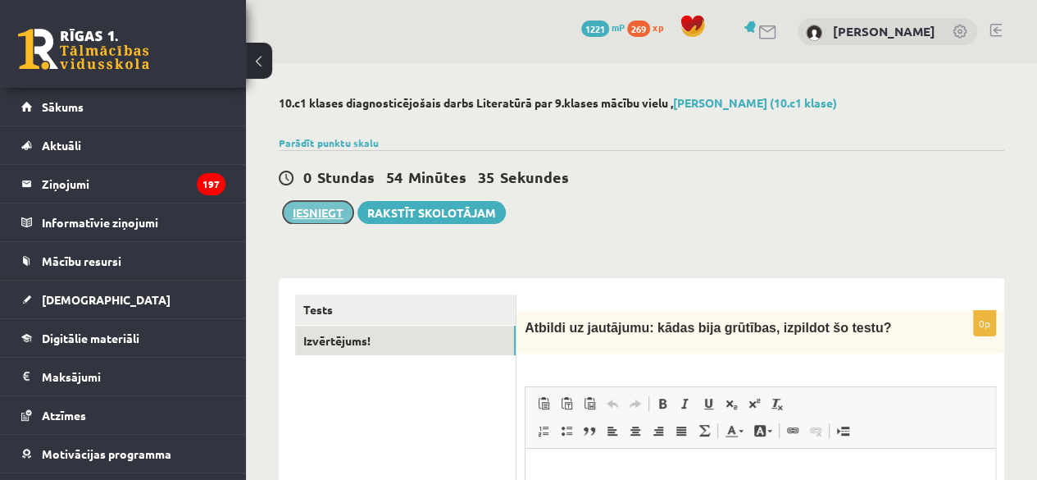
click at [311, 205] on button "Iesniegt" at bounding box center [318, 212] width 71 height 23
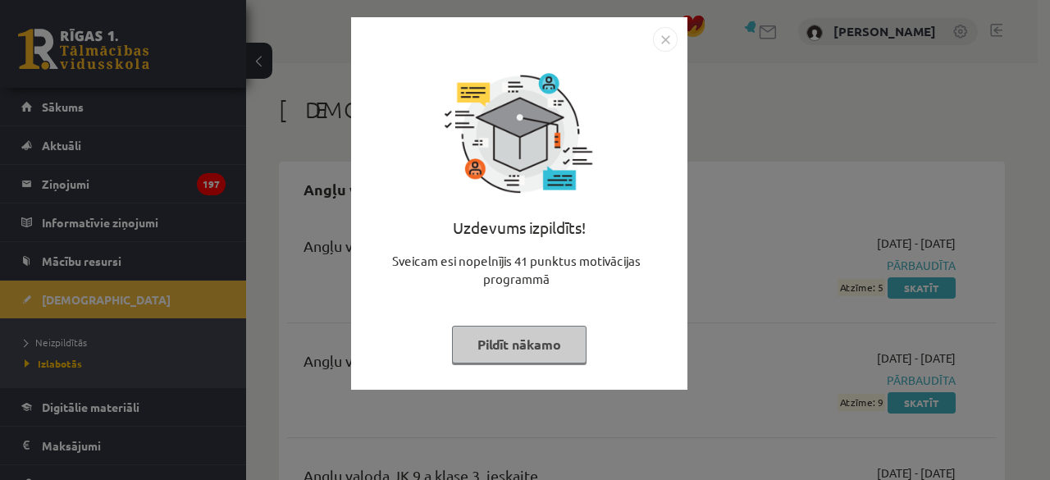
click at [661, 25] on div "Uzdevums izpildīts! Sveicam esi nopelnījis 41 punktus motivācijas programmā Pil…" at bounding box center [519, 203] width 336 height 372
click at [662, 25] on div "Uzdevums izpildīts! Sveicam esi nopelnījis 41 punktus motivācijas programmā Pil…" at bounding box center [519, 203] width 336 height 372
click at [662, 37] on img "Close" at bounding box center [665, 39] width 25 height 25
